Goal: Transaction & Acquisition: Purchase product/service

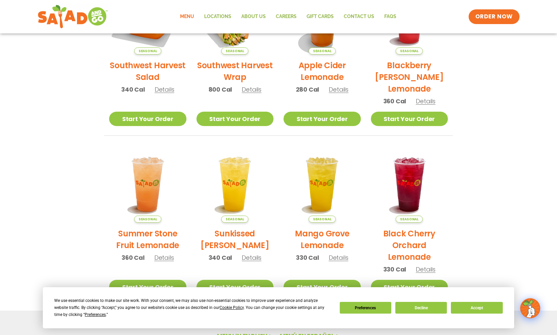
scroll to position [71, 0]
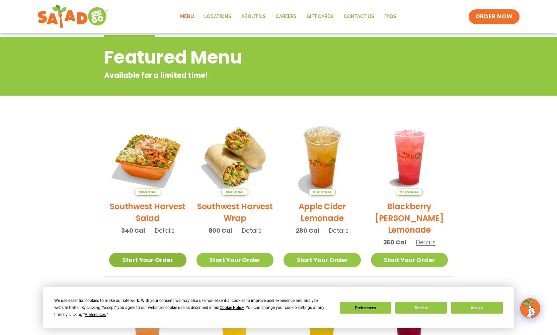
click at [145, 262] on link "Start Your Order" at bounding box center [147, 260] width 77 height 14
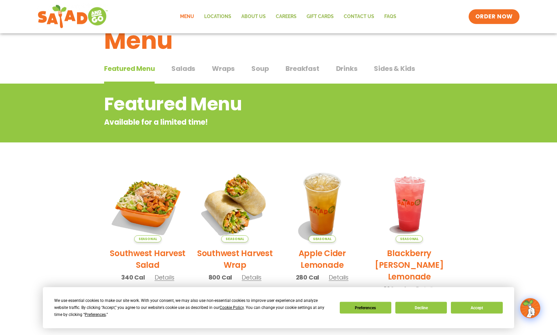
scroll to position [35, 0]
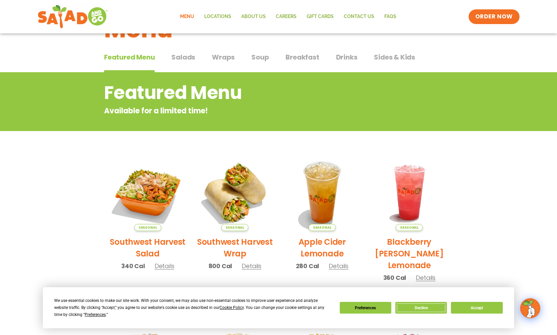
click at [418, 310] on button "Decline" at bounding box center [421, 308] width 52 height 12
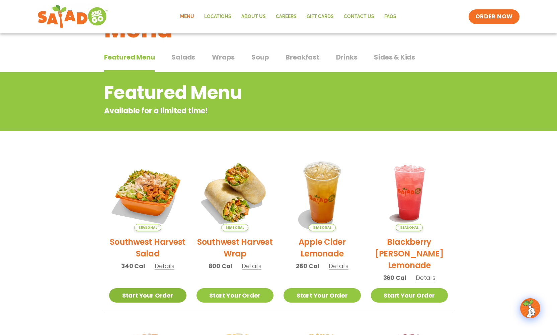
click at [157, 295] on link "Start Your Order" at bounding box center [147, 296] width 77 height 14
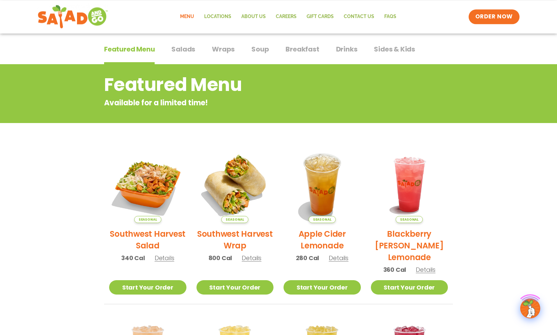
scroll to position [141, 0]
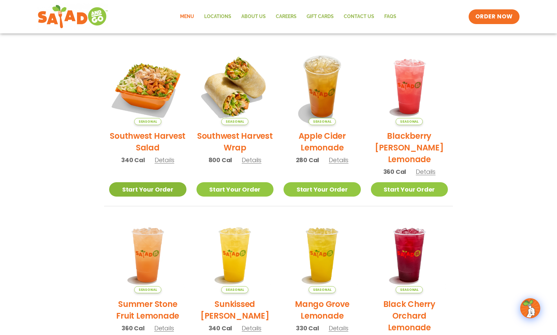
click at [150, 190] on link "Start Your Order" at bounding box center [147, 189] width 77 height 14
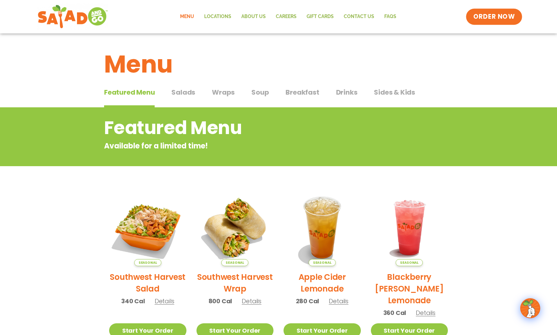
click at [495, 16] on span "ORDER NOW" at bounding box center [494, 16] width 42 height 9
click at [479, 22] on link "ORDER NOW" at bounding box center [494, 17] width 56 height 16
